Goal: Communication & Community: Answer question/provide support

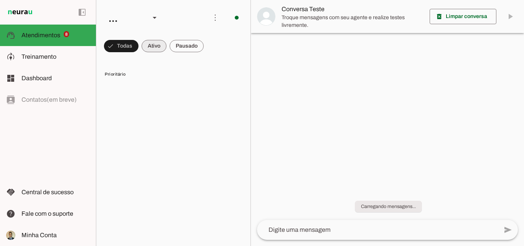
click at [151, 45] on span at bounding box center [154, 46] width 25 height 18
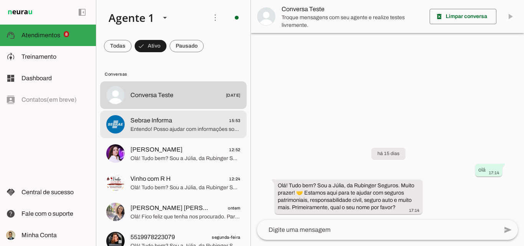
click at [148, 125] on span "Entendo! Posso ajudar com informações sobre seguros e consórcios por aqui. O qu…" at bounding box center [185, 129] width 110 height 8
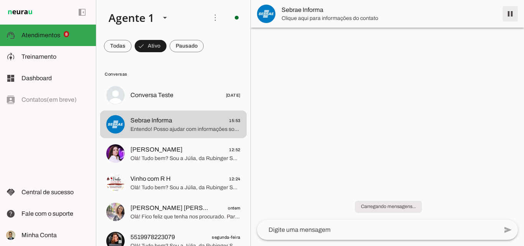
click at [510, 14] on span at bounding box center [510, 14] width 18 height 18
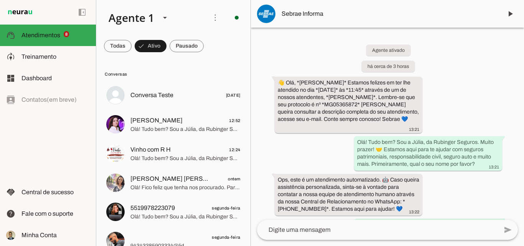
click at [315, 141] on div "Agente ativado há cerca de 3 horas 👋 Olá, *Frederico* Estamos felizes em ter lh…" at bounding box center [387, 124] width 273 height 192
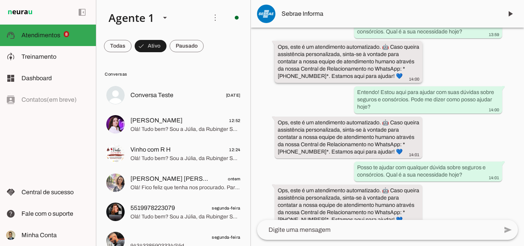
scroll to position [3375, 0]
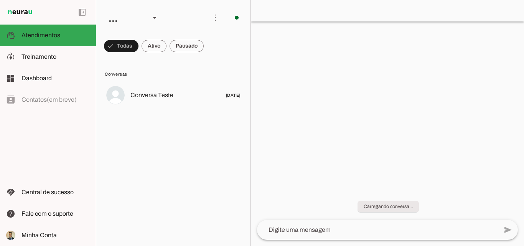
click at [155, 46] on span at bounding box center [154, 46] width 25 height 18
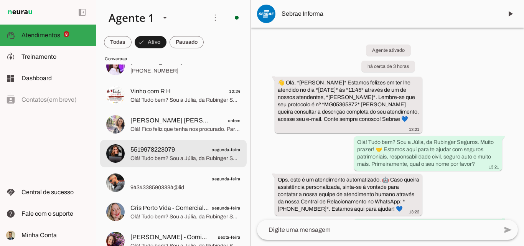
scroll to position [153, 0]
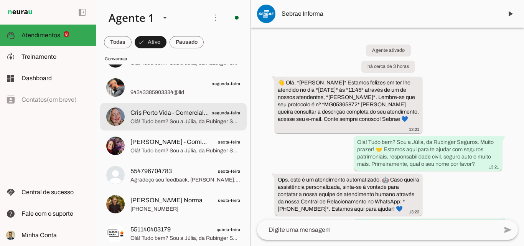
click at [153, 119] on span "Olá! Tudo bem? Sou a Júlia, da Rubinger Seguros. Muito prazer! 🤝 Estamos aqui p…" at bounding box center [185, 122] width 110 height 8
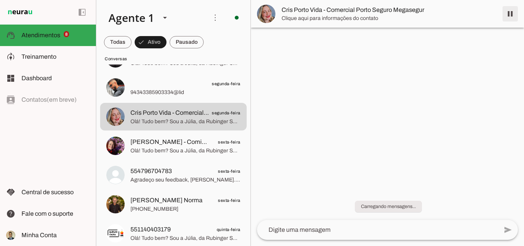
click at [508, 13] on span at bounding box center [510, 14] width 18 height 18
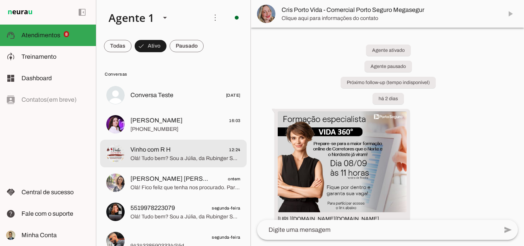
click at [162, 153] on span "Vinho com R H" at bounding box center [150, 149] width 40 height 9
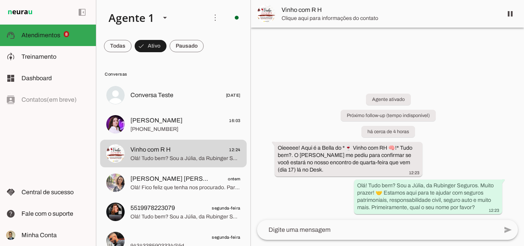
click at [299, 95] on div "Agente ativado Próximo follow-up (tempo indisponível) há cerca de 4 horas Oieee…" at bounding box center [387, 148] width 273 height 143
click at [509, 16] on span at bounding box center [510, 14] width 18 height 18
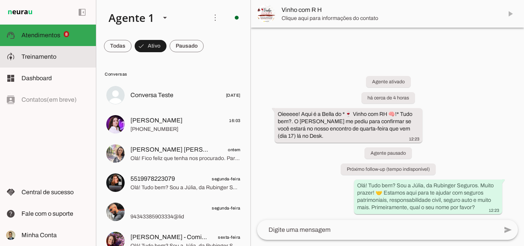
click at [36, 58] on span "Treinamento" at bounding box center [38, 56] width 35 height 7
